Goal: Information Seeking & Learning: Learn about a topic

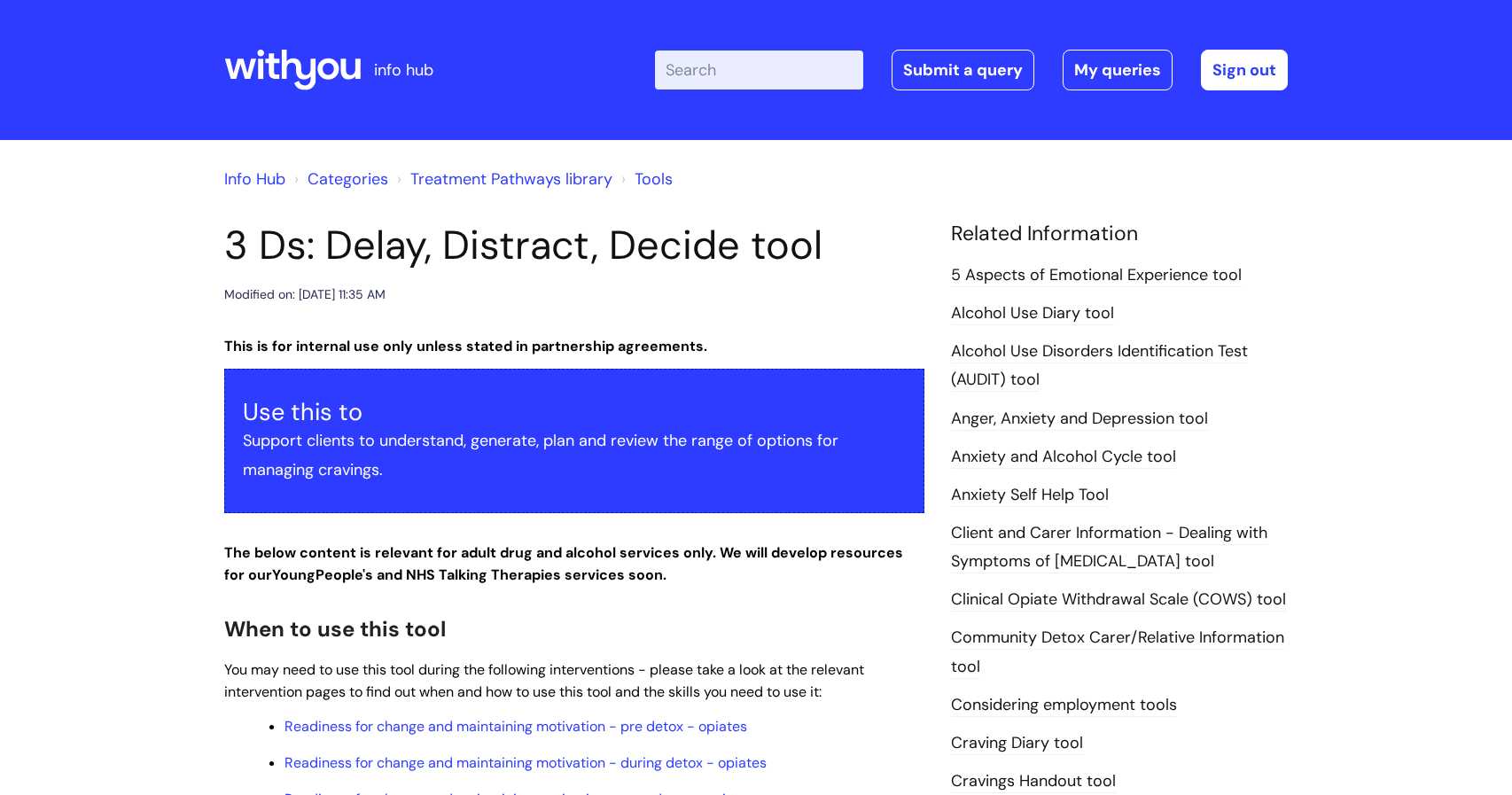
scroll to position [531, 0]
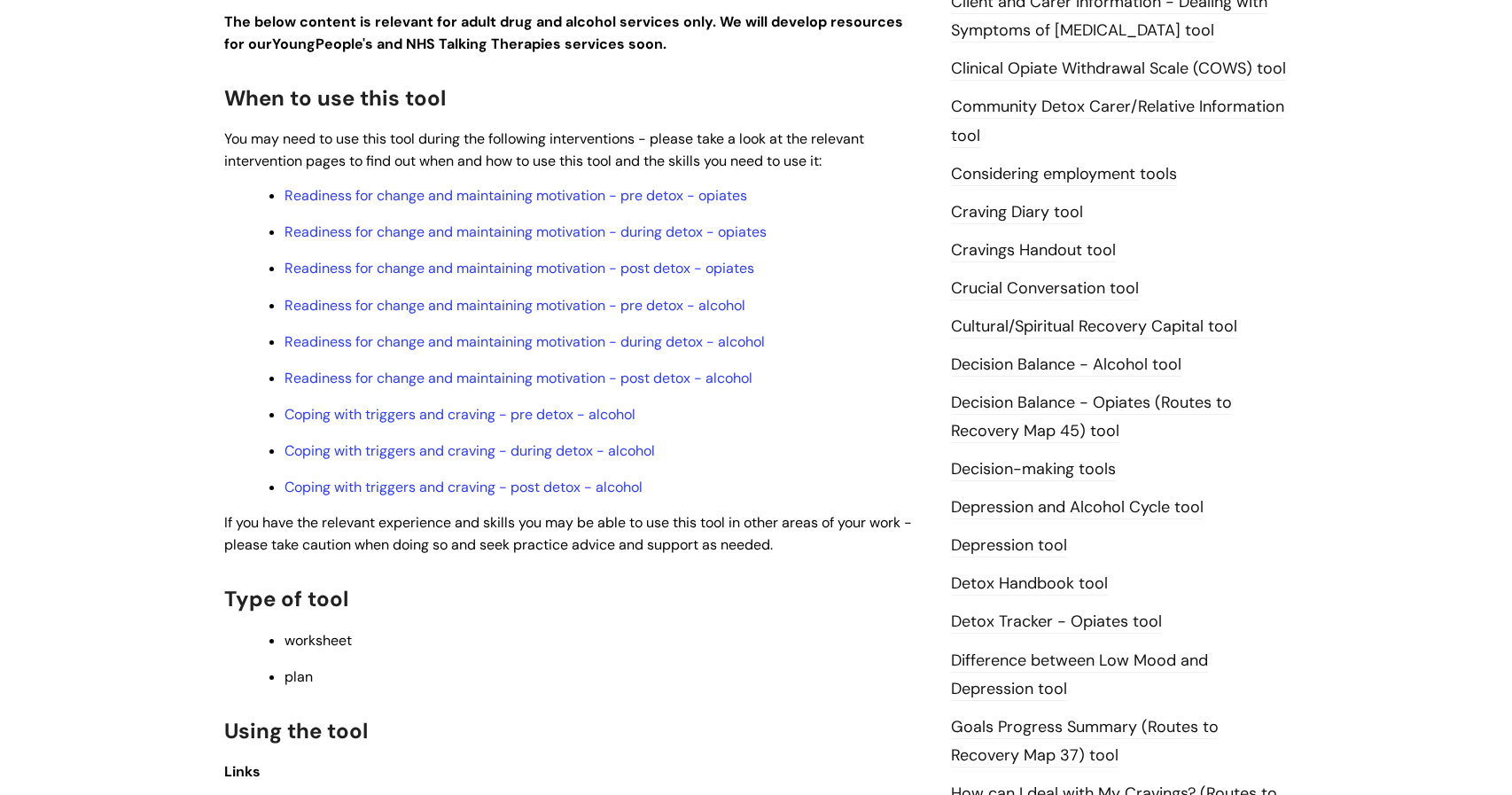
click at [650, 579] on div "This is for internal use only unless stated in partnership agreements. Use this…" at bounding box center [574, 434] width 700 height 1261
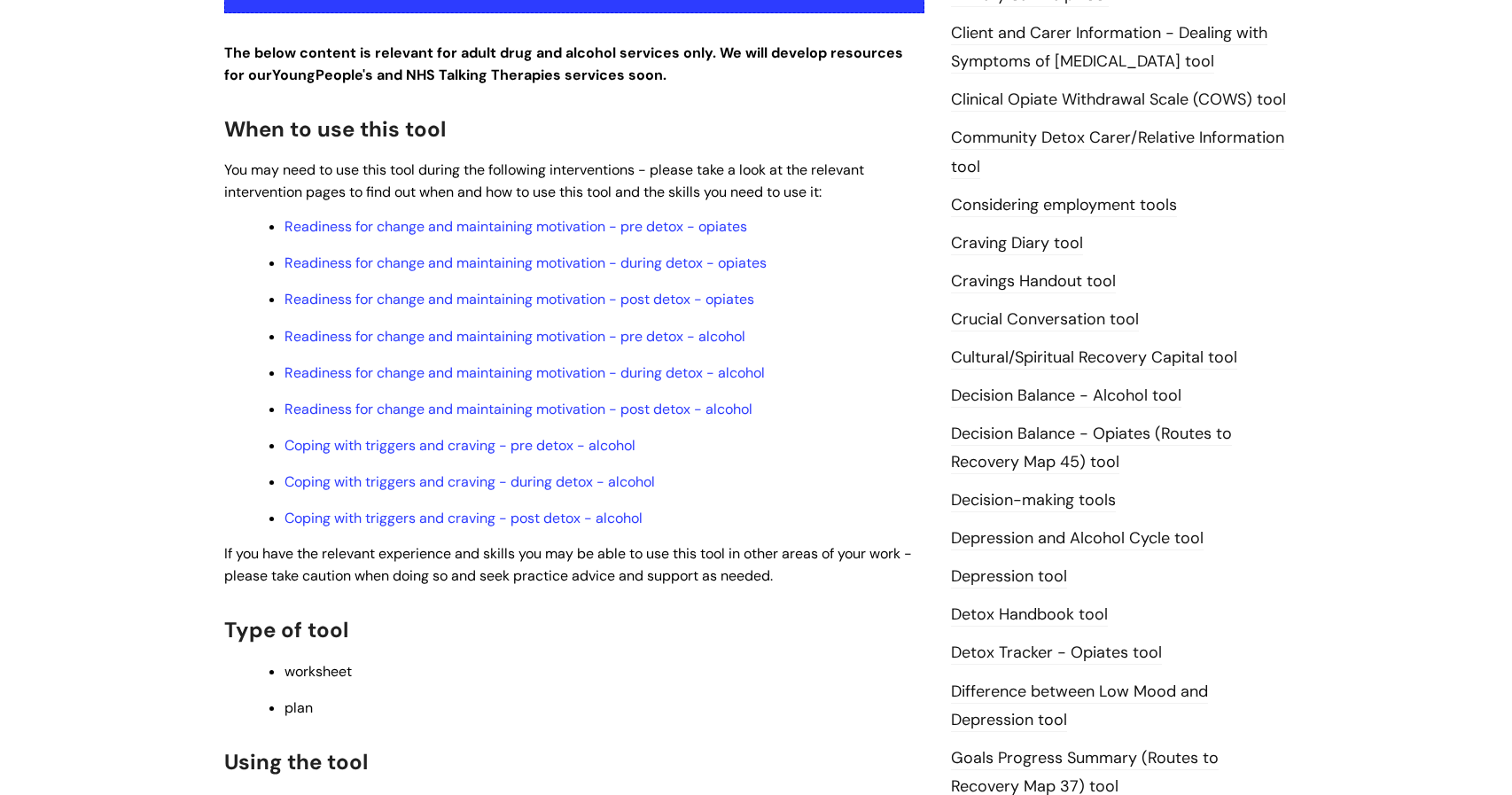
scroll to position [496, 0]
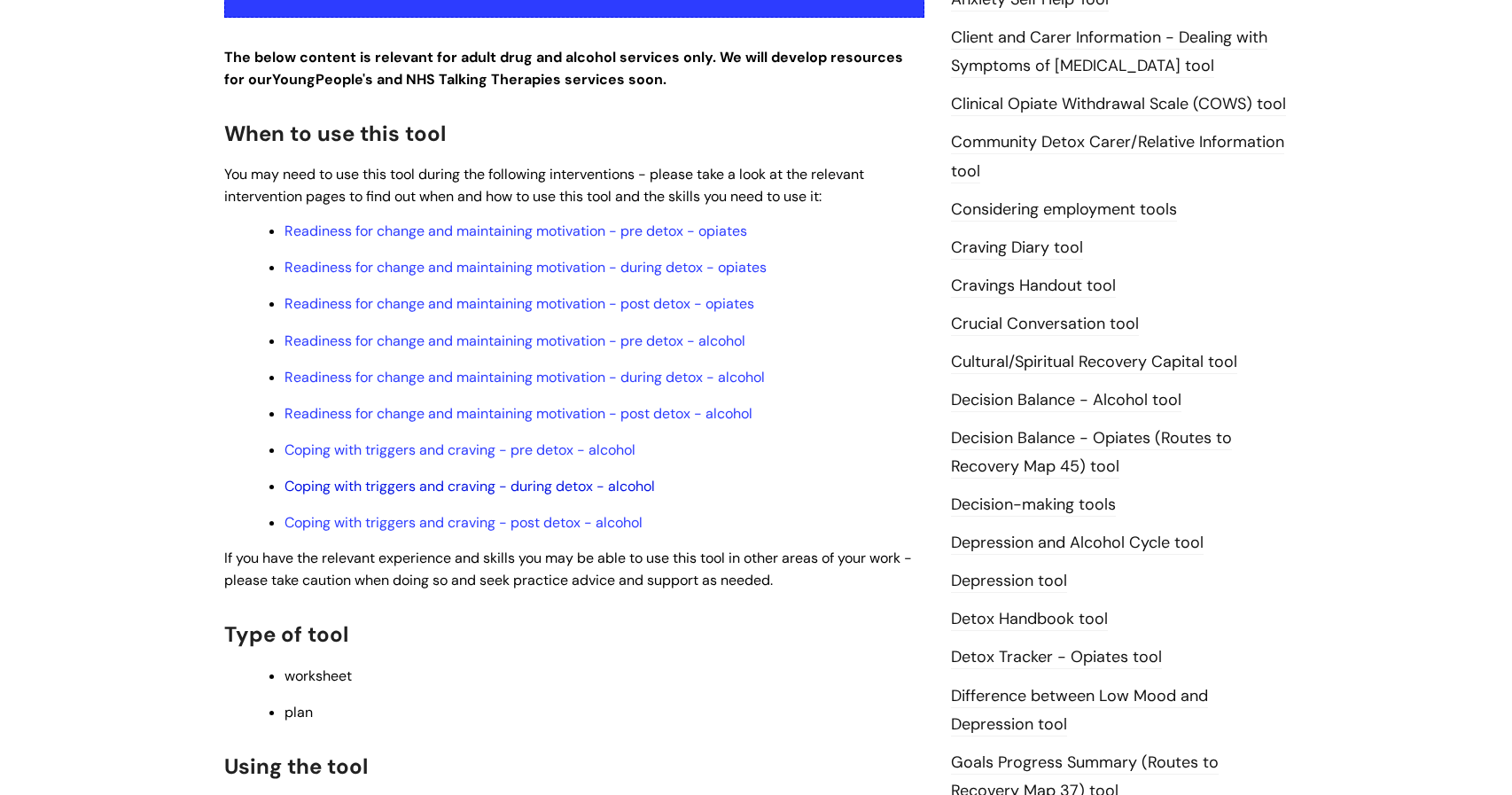
click at [523, 487] on link "Coping with triggers and craving - during detox - alcohol" at bounding box center [470, 486] width 370 height 19
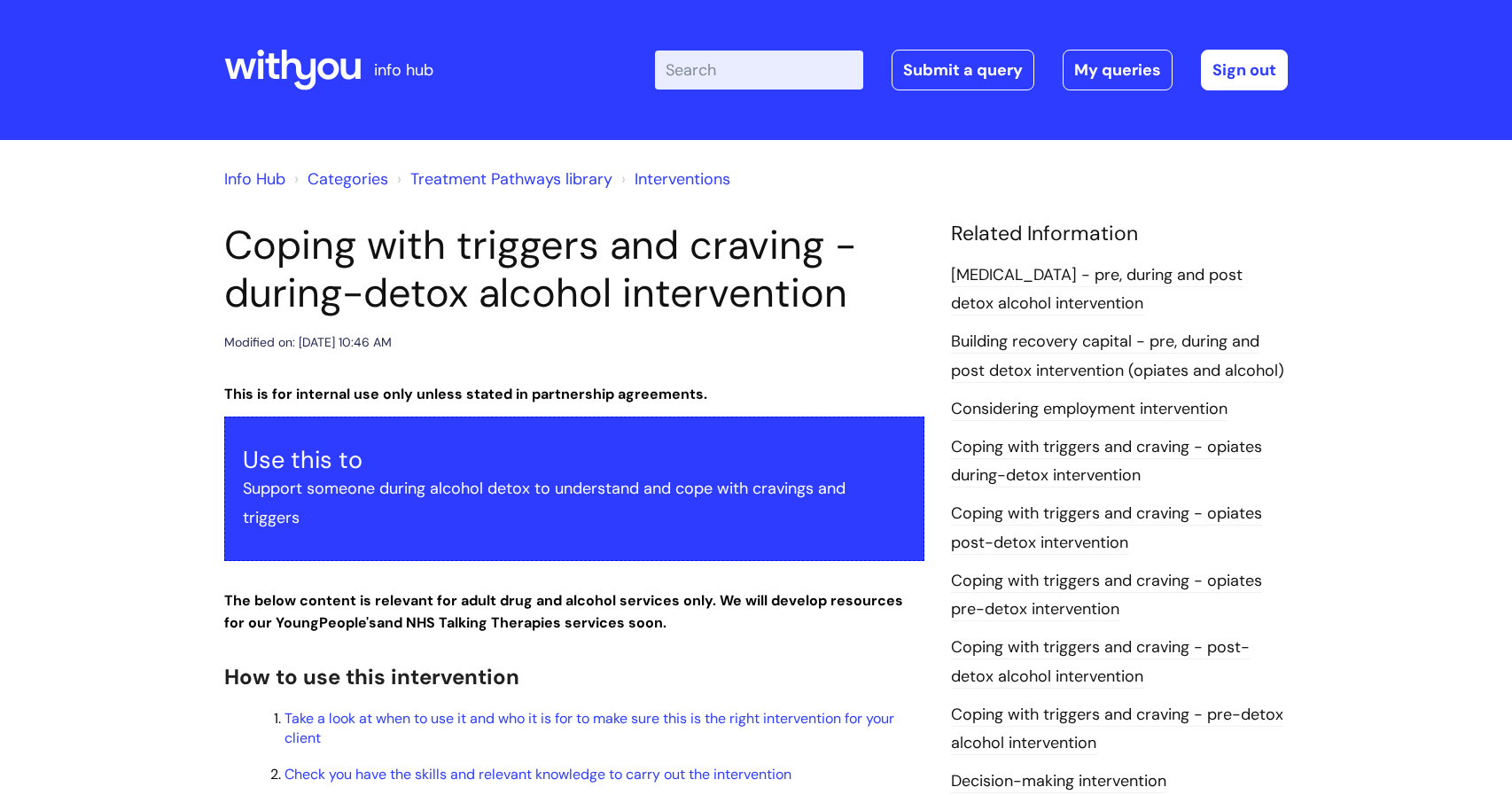
click at [770, 662] on h2 "How to use this intervention" at bounding box center [574, 676] width 700 height 38
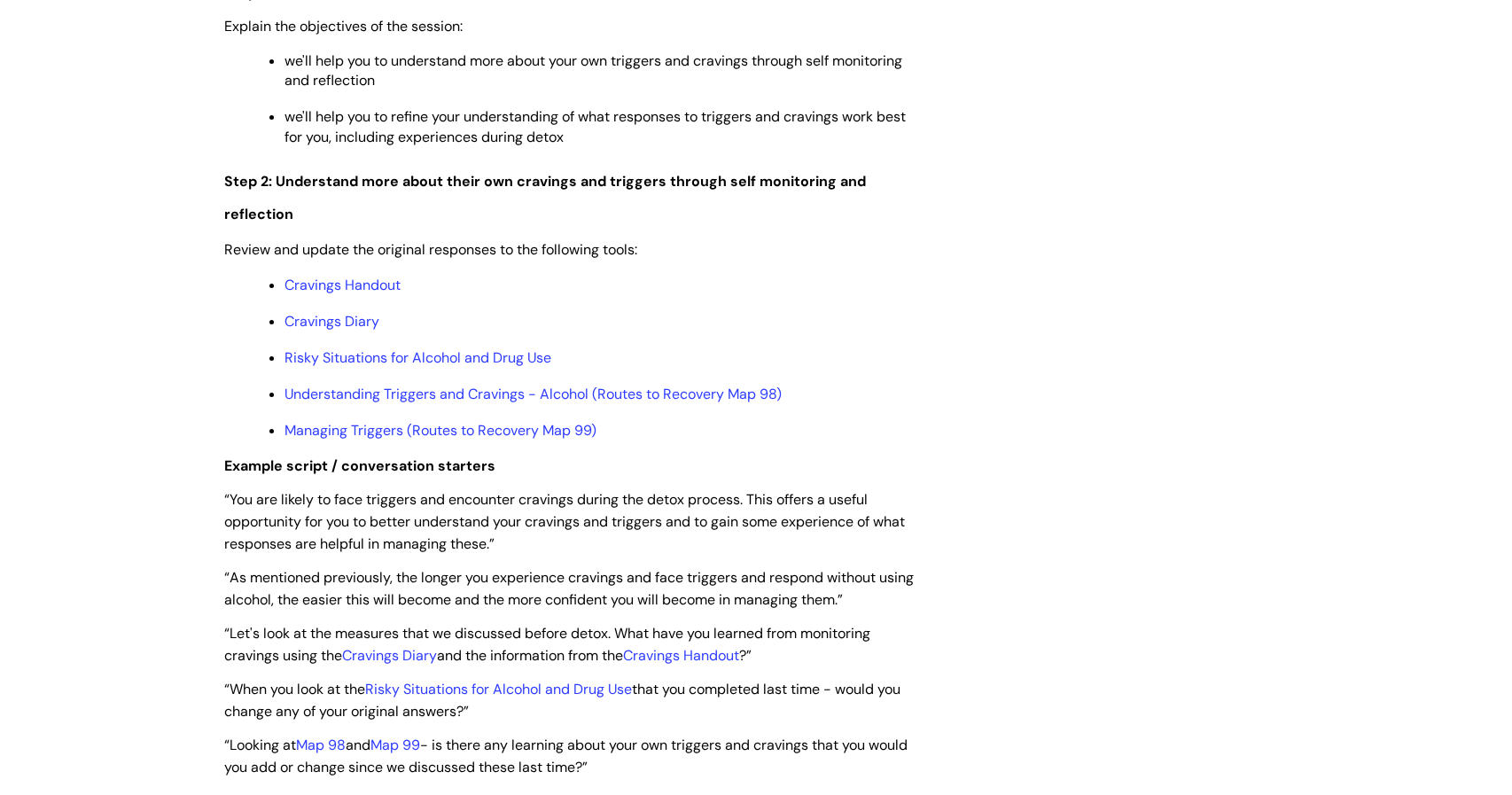
scroll to position [2304, 0]
click at [410, 407] on link "Understanding Triggers and Cravings - Alcohol (Routes to Recovery Map 98)" at bounding box center [533, 397] width 497 height 19
click at [402, 443] on link "Managing Triggers (Routes to Recovery Map 99)" at bounding box center [441, 433] width 312 height 19
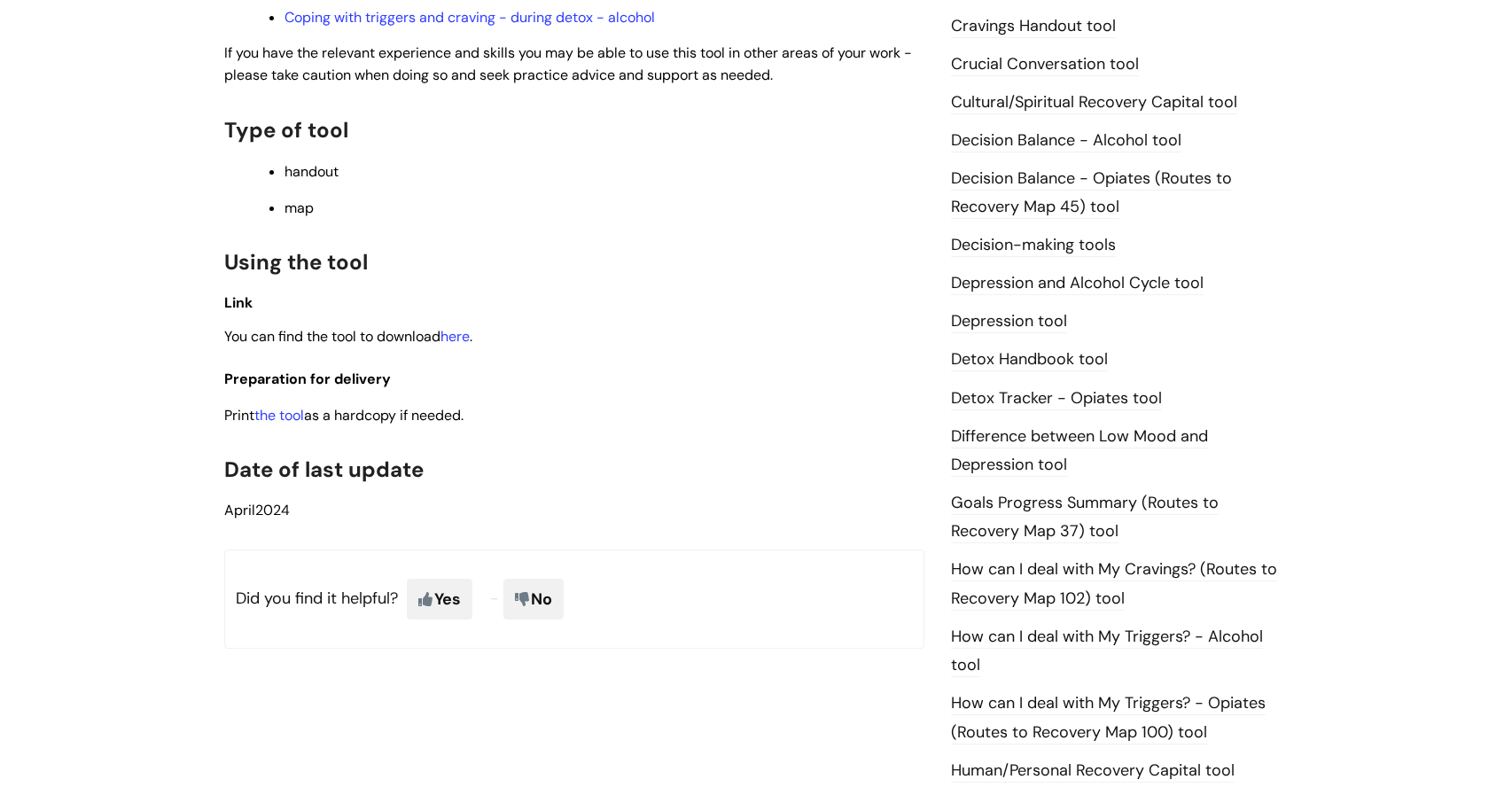
scroll to position [815, 0]
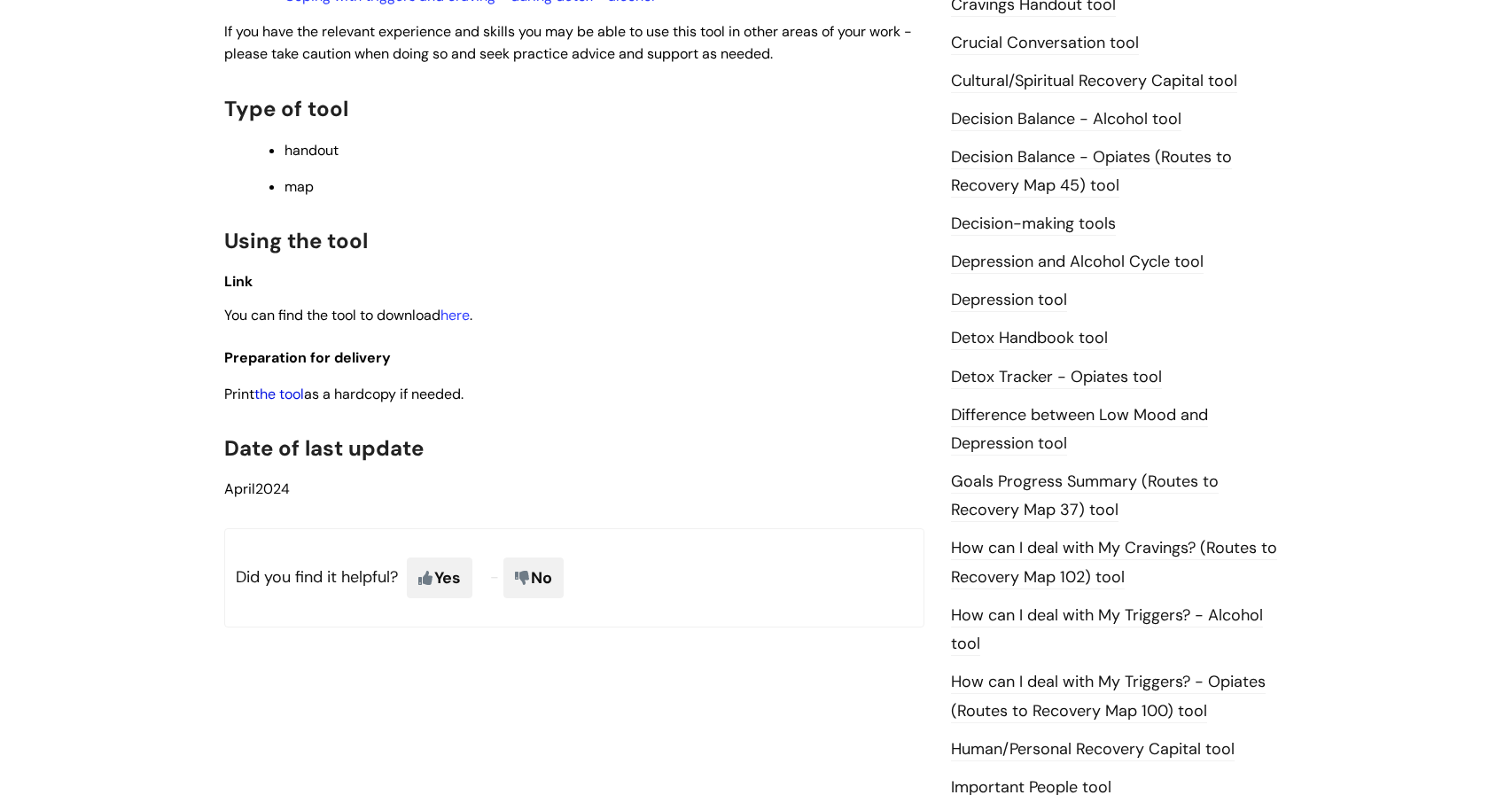
click at [284, 396] on link "the tool" at bounding box center [278, 394] width 50 height 19
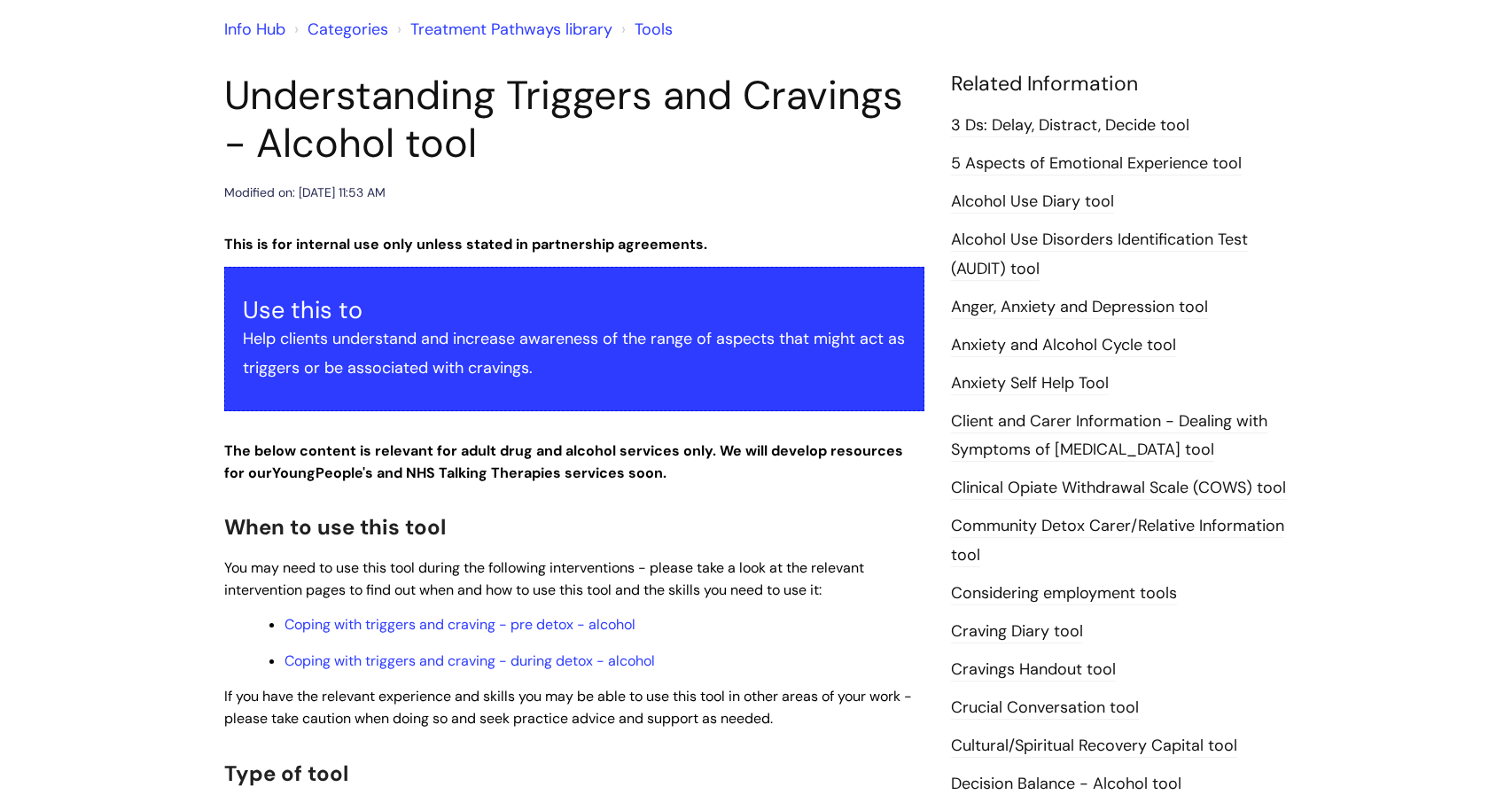
scroll to position [141, 0]
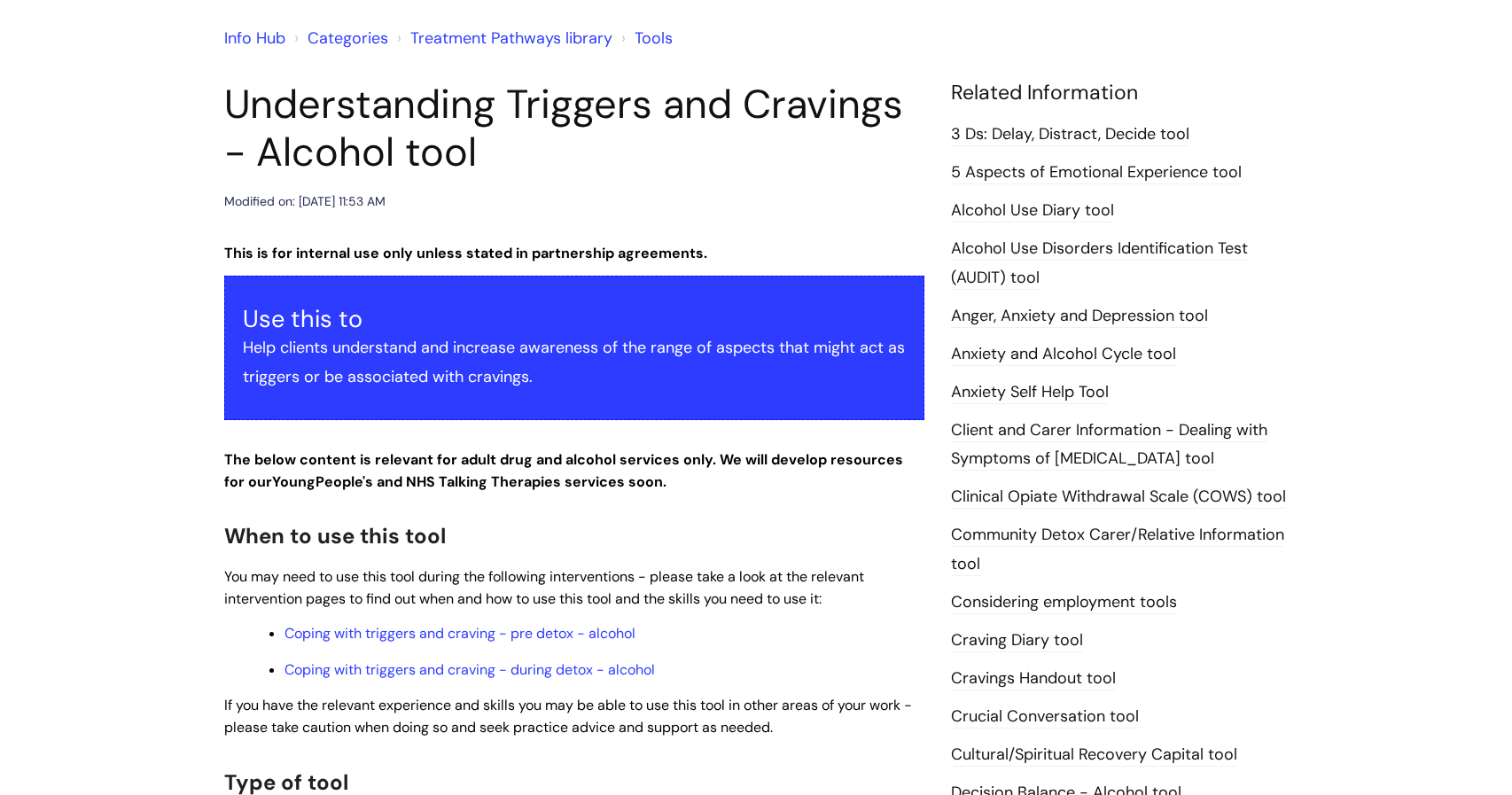
click at [1065, 138] on link "3 Ds: Delay, Distract, Decide tool" at bounding box center [1069, 134] width 239 height 23
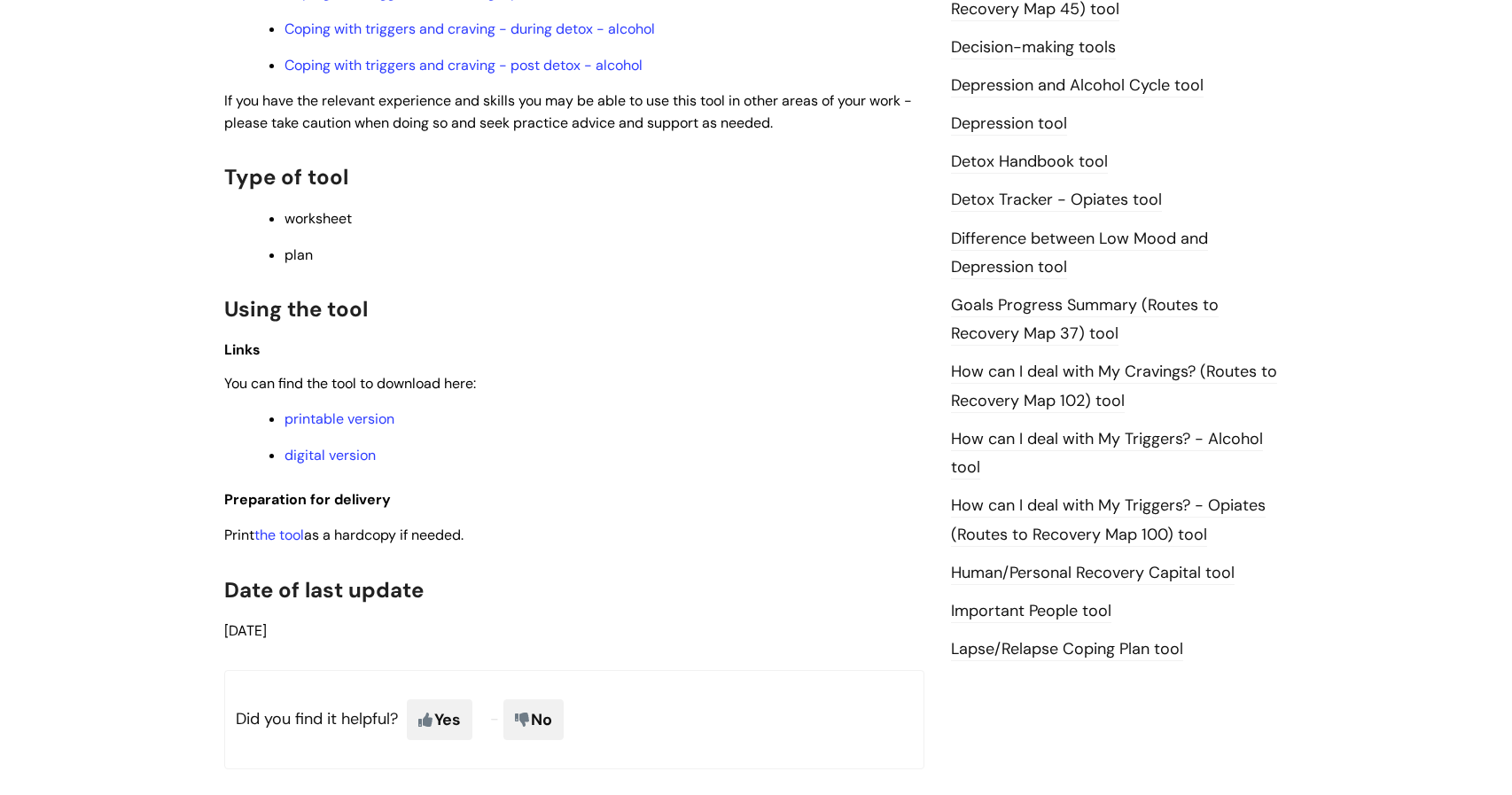
scroll to position [957, 0]
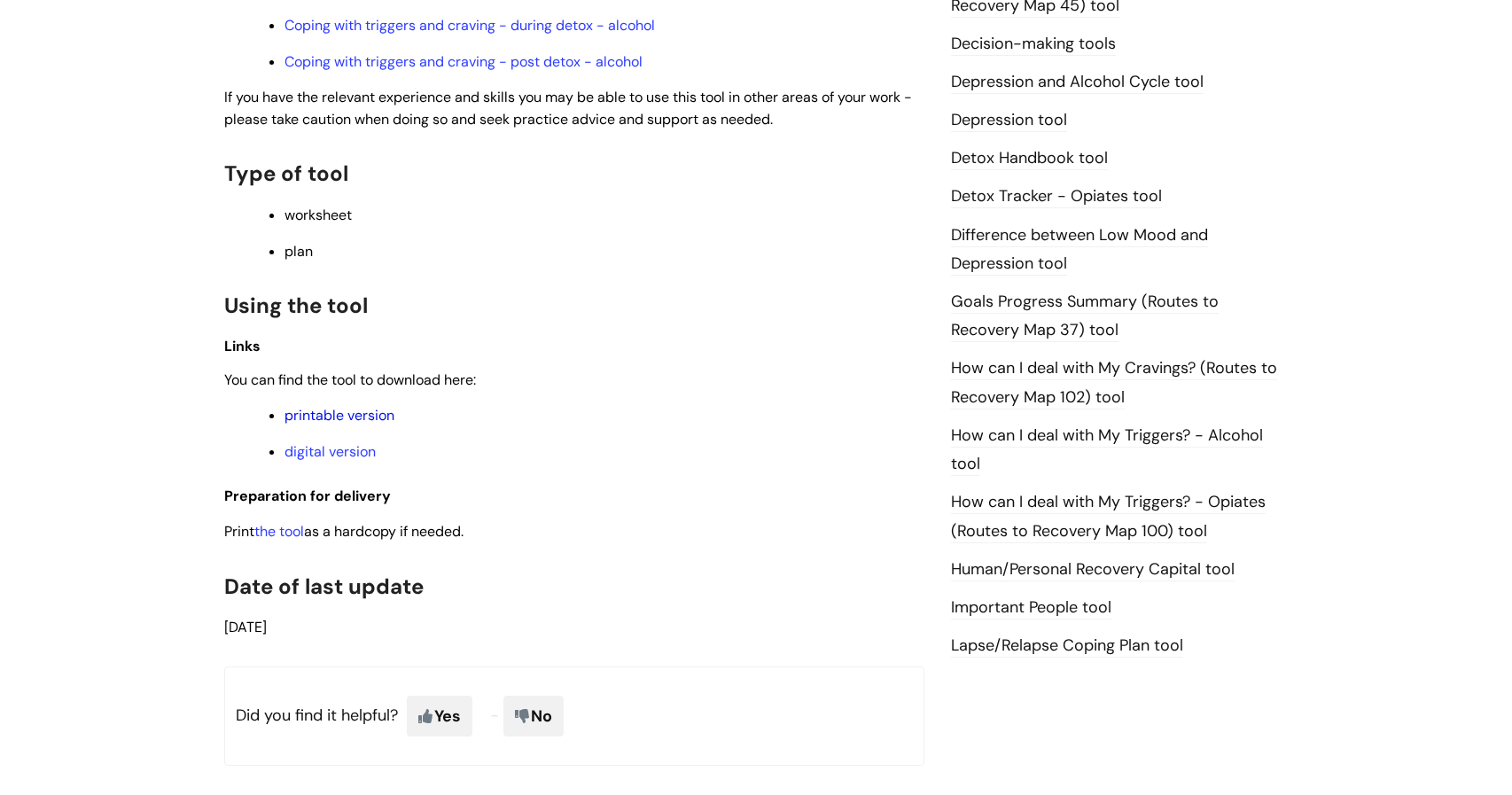
click at [349, 420] on link "printable version" at bounding box center [339, 416] width 110 height 19
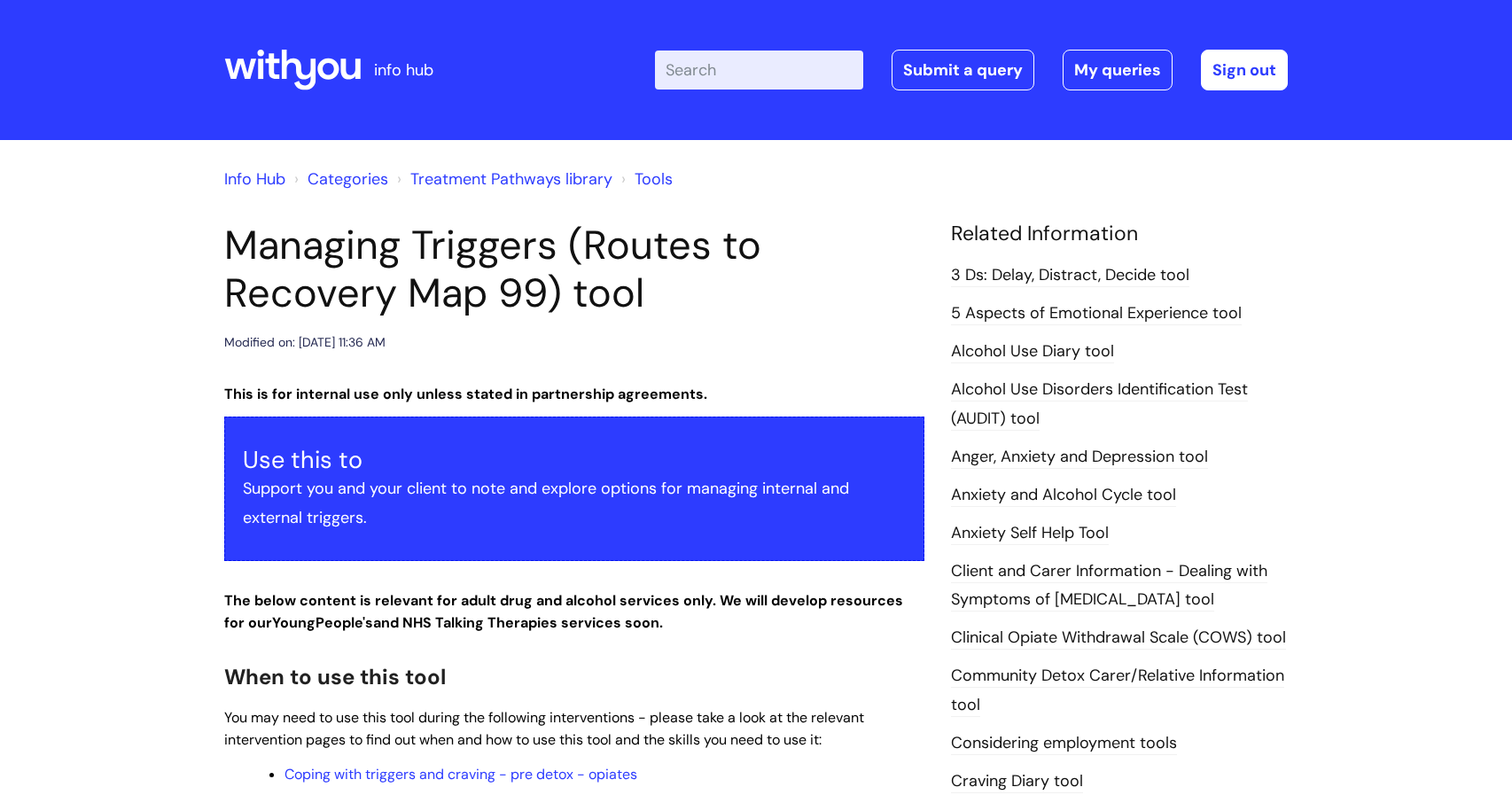
click at [788, 238] on h1 "Managing Triggers (Routes to Recovery Map 99) tool" at bounding box center [574, 270] width 700 height 96
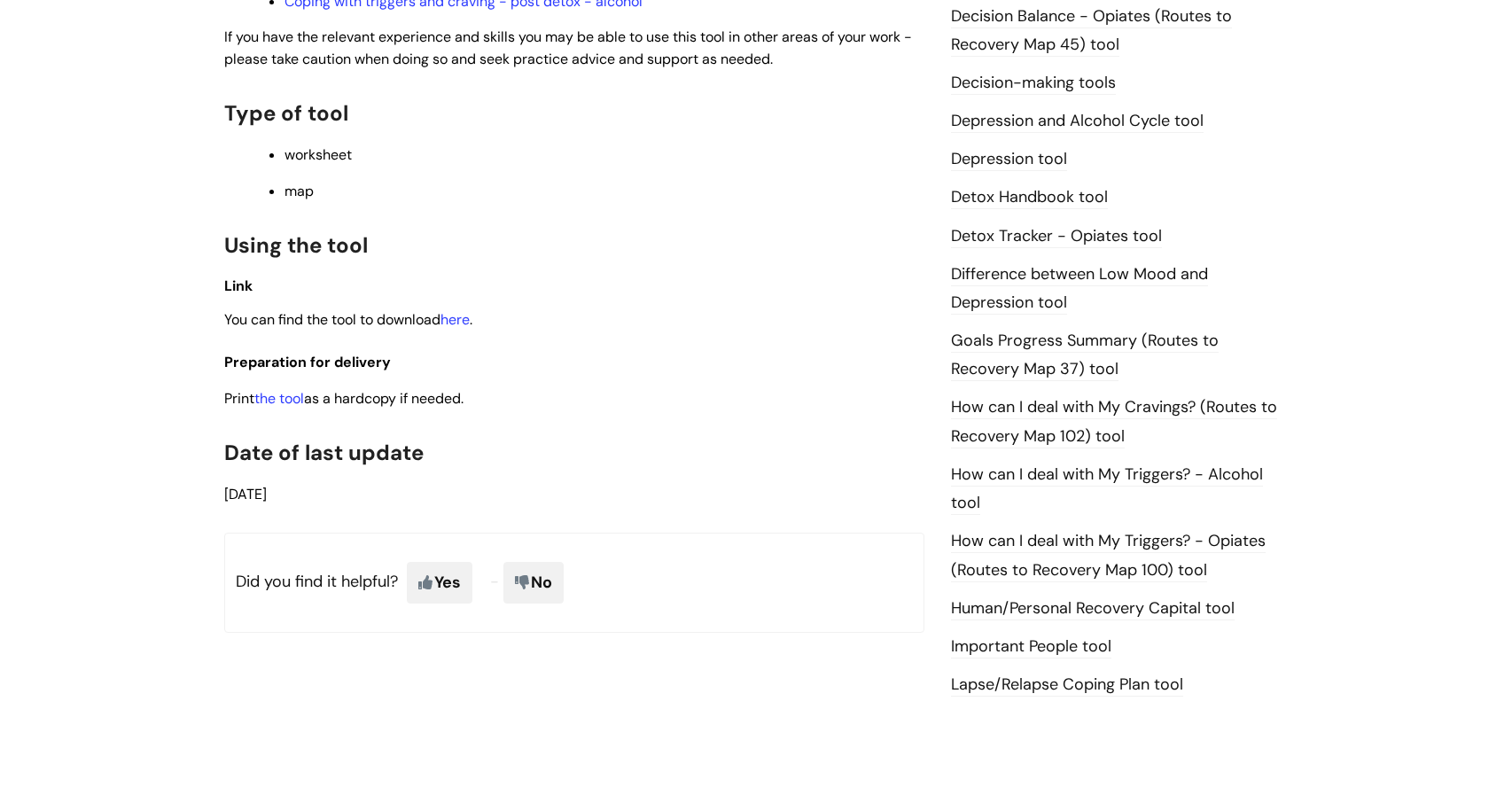
scroll to position [957, 0]
click at [296, 398] on link "the tool" at bounding box center [278, 398] width 50 height 19
